Goal: Browse casually

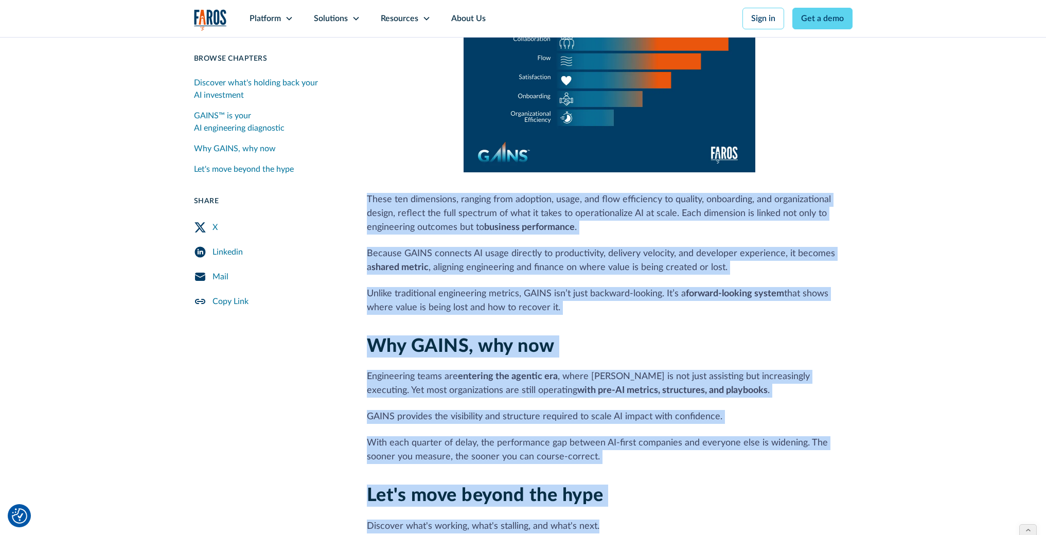
click at [200, 10] on img "home" at bounding box center [210, 19] width 33 height 21
